Goal: Check status: Check status

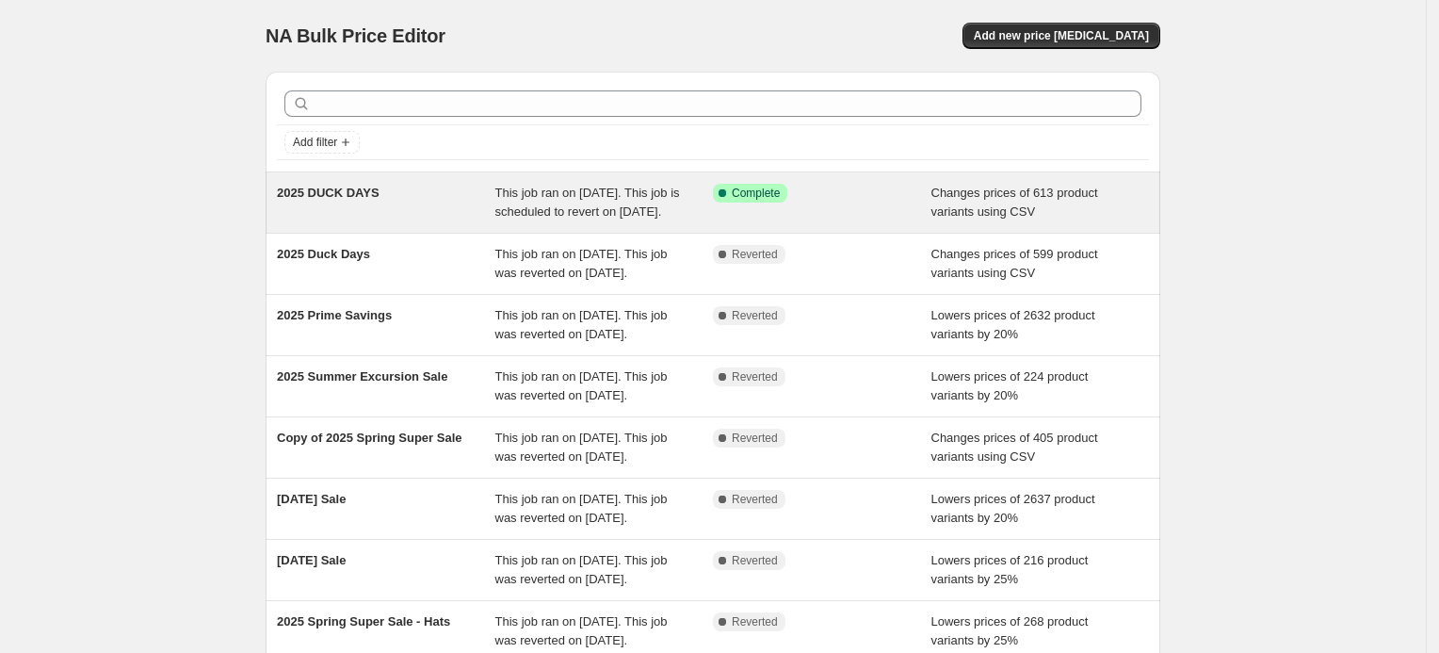
click at [436, 221] on div "2025 DUCK DAYS" at bounding box center [386, 203] width 219 height 38
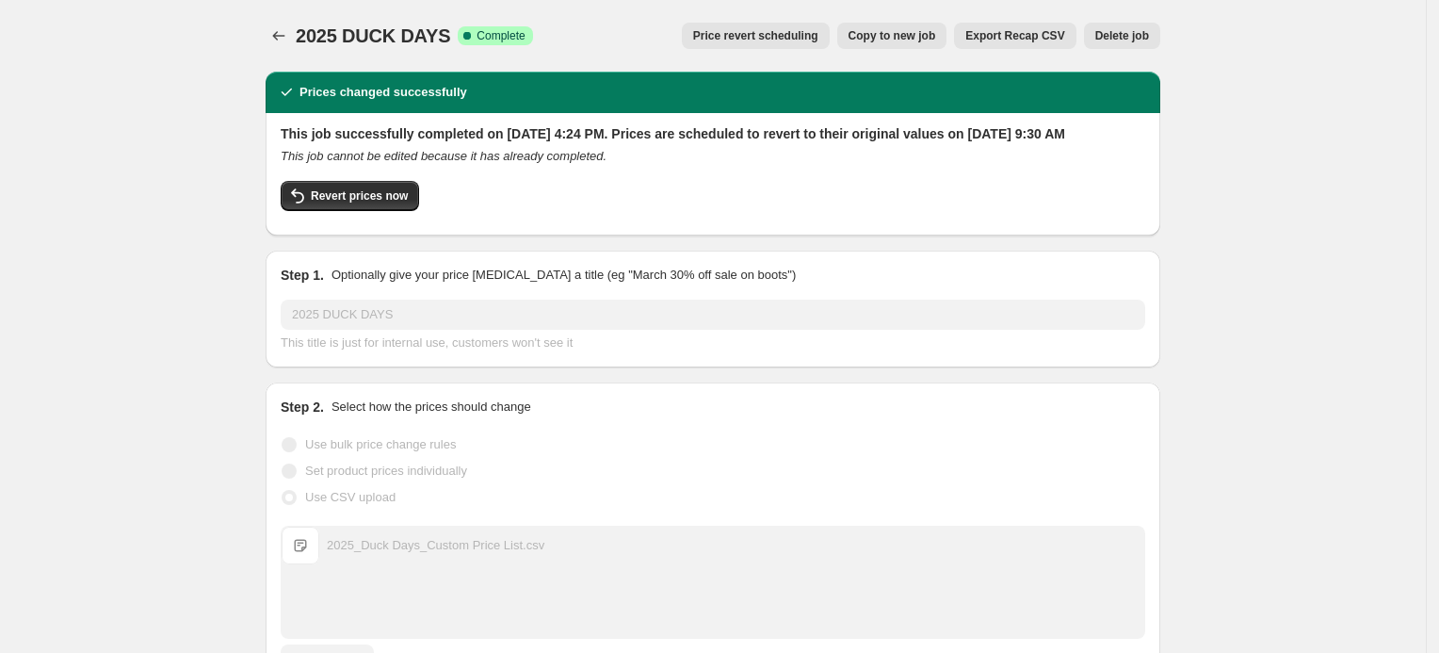
click at [534, 163] on icon "This job cannot be edited because it has already completed." at bounding box center [444, 156] width 326 height 14
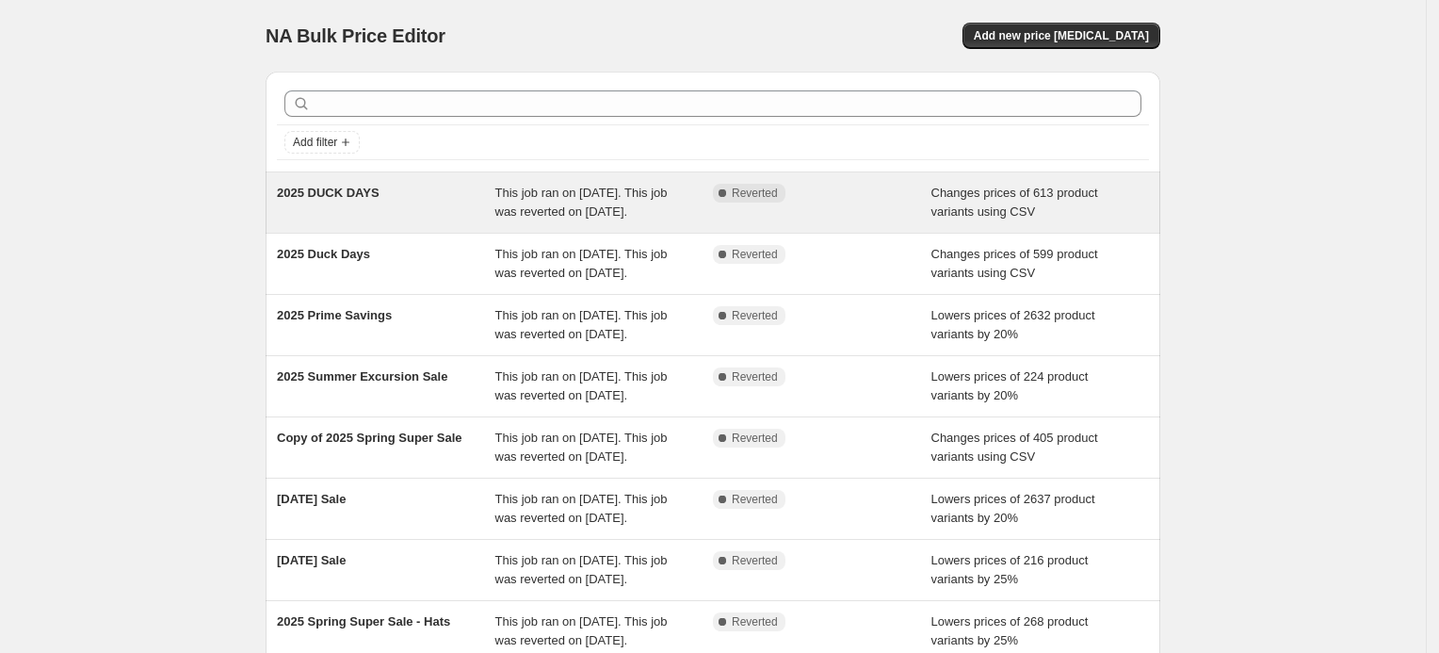
click at [913, 186] on div "Complete Reverted" at bounding box center [822, 203] width 219 height 38
